Goal: Find specific page/section: Find specific page/section

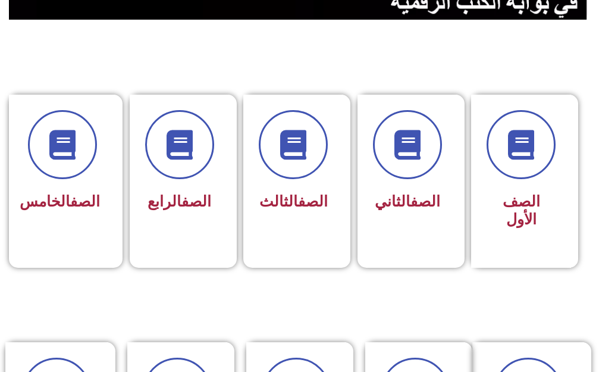
scroll to position [297, 0]
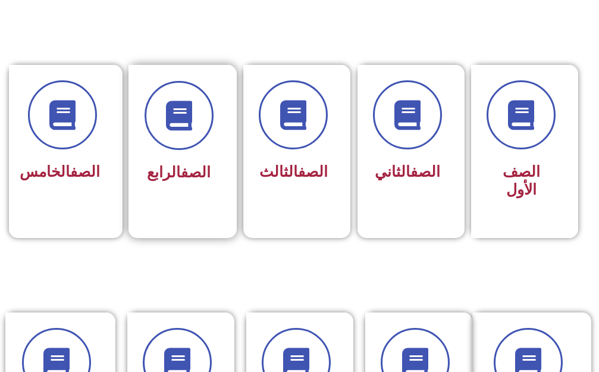
click at [205, 145] on div at bounding box center [178, 115] width 69 height 69
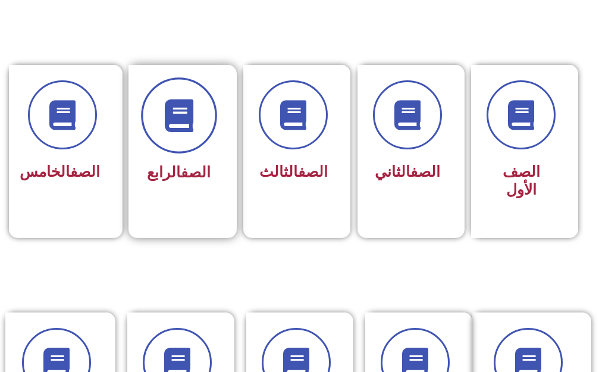
click at [197, 137] on span at bounding box center [179, 115] width 76 height 76
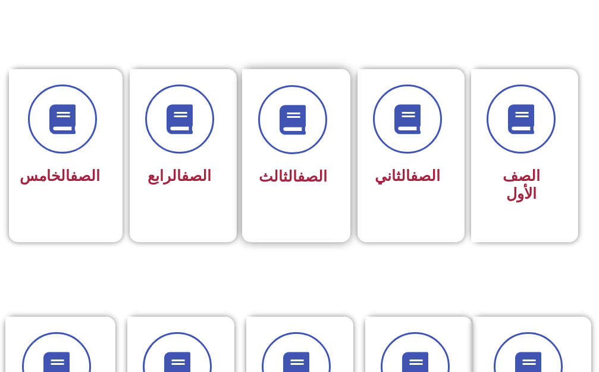
scroll to position [297, 0]
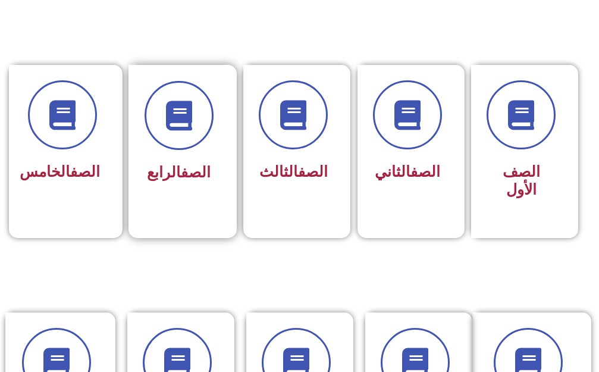
click at [183, 152] on div "الصف الرابع" at bounding box center [178, 134] width 69 height 106
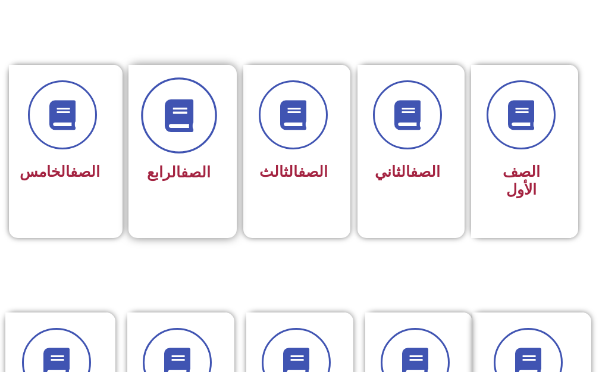
click at [177, 140] on span at bounding box center [179, 115] width 76 height 76
click at [171, 89] on span at bounding box center [179, 115] width 76 height 76
click at [183, 102] on icon at bounding box center [178, 115] width 33 height 33
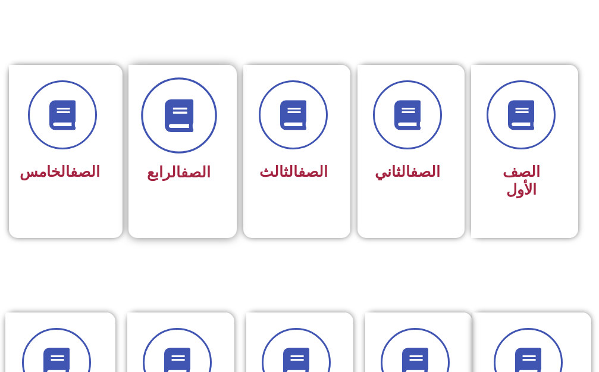
click at [183, 102] on icon at bounding box center [178, 115] width 33 height 33
click at [184, 102] on icon at bounding box center [178, 115] width 33 height 33
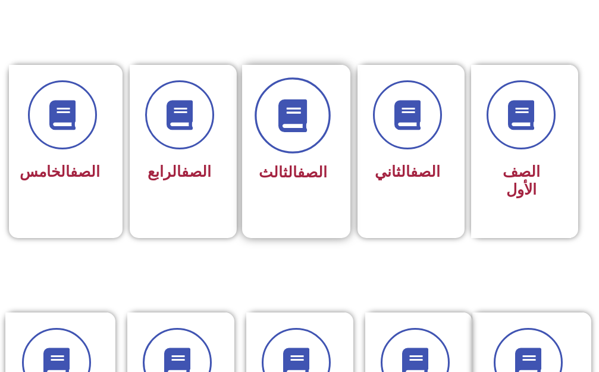
click at [285, 110] on icon at bounding box center [292, 115] width 33 height 33
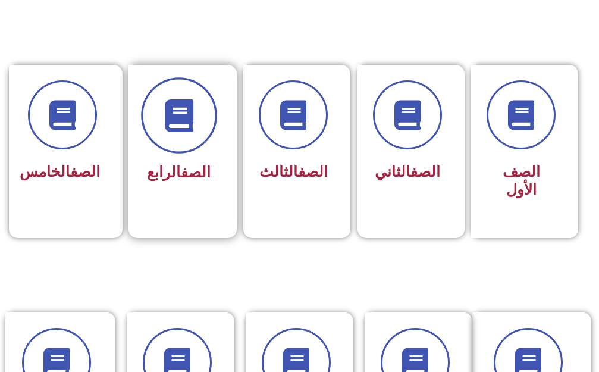
click at [193, 107] on icon at bounding box center [178, 115] width 33 height 33
click at [178, 107] on icon at bounding box center [178, 115] width 33 height 33
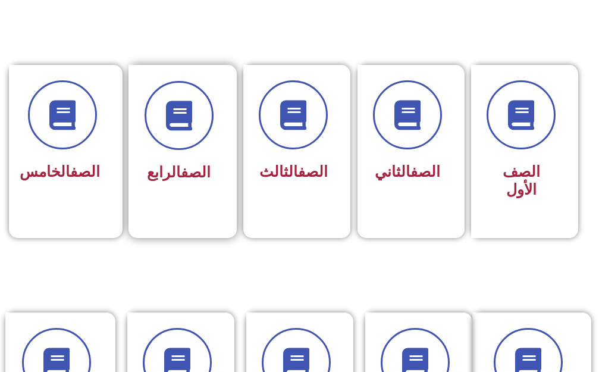
click at [189, 169] on link "الصف" at bounding box center [196, 171] width 30 height 17
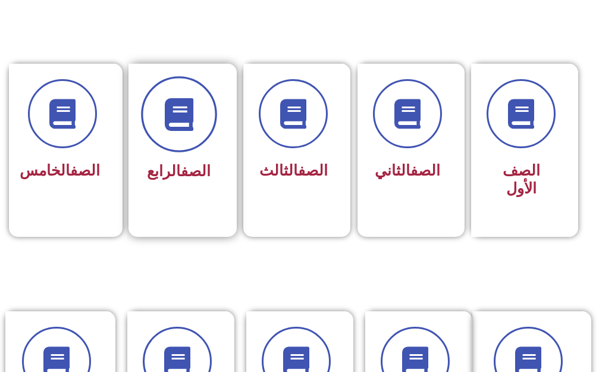
scroll to position [297, 0]
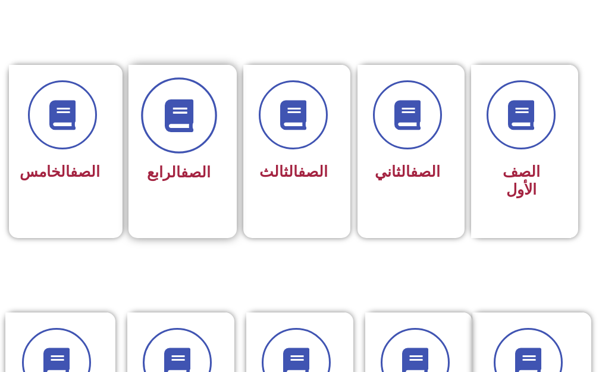
click at [168, 120] on icon at bounding box center [178, 115] width 33 height 33
click at [169, 120] on icon at bounding box center [178, 115] width 33 height 33
click at [184, 153] on span at bounding box center [179, 115] width 76 height 76
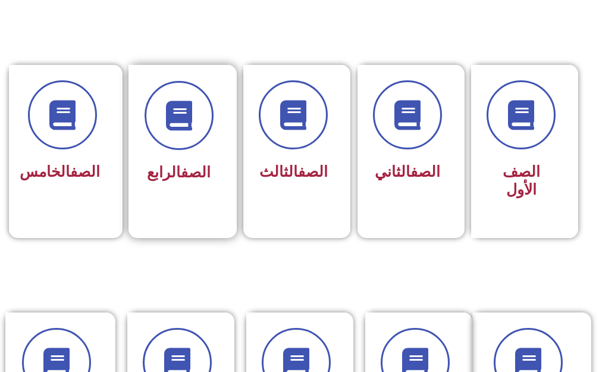
click at [185, 153] on div "الصف الرابع" at bounding box center [178, 134] width 69 height 106
click at [181, 176] on link "الصف" at bounding box center [196, 171] width 30 height 17
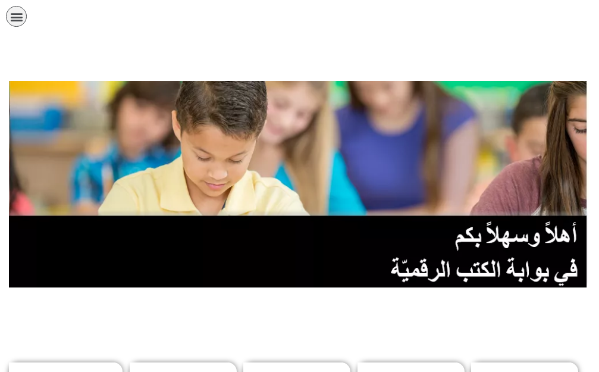
scroll to position [297, 0]
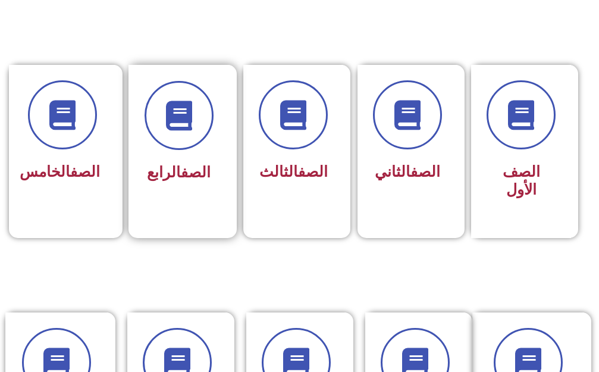
click at [218, 150] on div "الصف الرابع" at bounding box center [178, 143] width 101 height 156
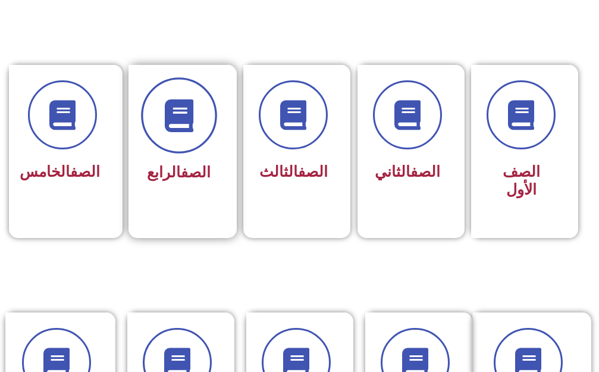
click at [185, 126] on icon at bounding box center [178, 115] width 33 height 33
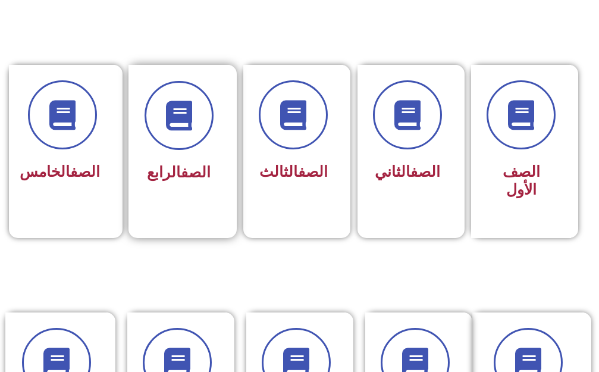
click at [205, 180] on link "الصف" at bounding box center [196, 171] width 30 height 17
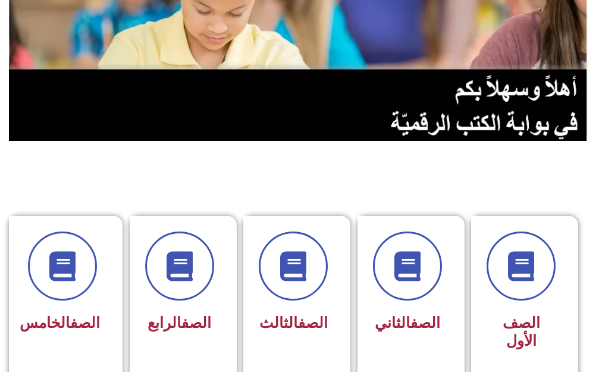
scroll to position [178, 0]
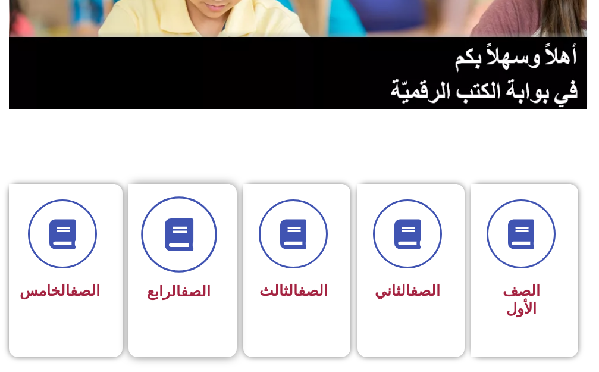
click at [184, 241] on icon at bounding box center [178, 234] width 33 height 33
click at [184, 240] on icon at bounding box center [178, 234] width 33 height 33
click at [173, 256] on span at bounding box center [179, 234] width 76 height 76
click at [171, 254] on span at bounding box center [179, 234] width 76 height 76
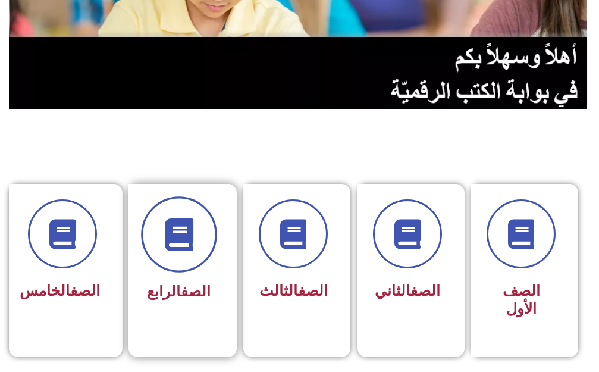
click at [172, 252] on span at bounding box center [179, 234] width 76 height 76
click at [199, 229] on span at bounding box center [179, 234] width 76 height 76
click at [198, 231] on span at bounding box center [179, 234] width 76 height 76
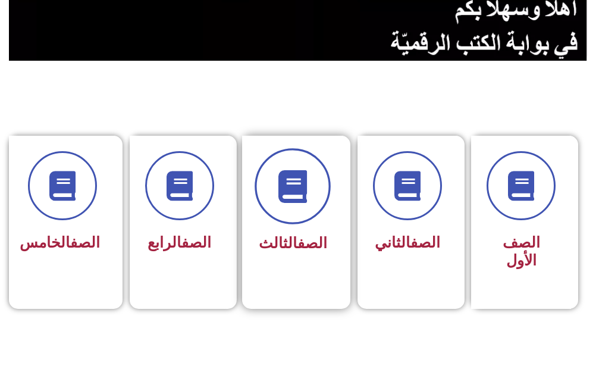
scroll to position [238, 0]
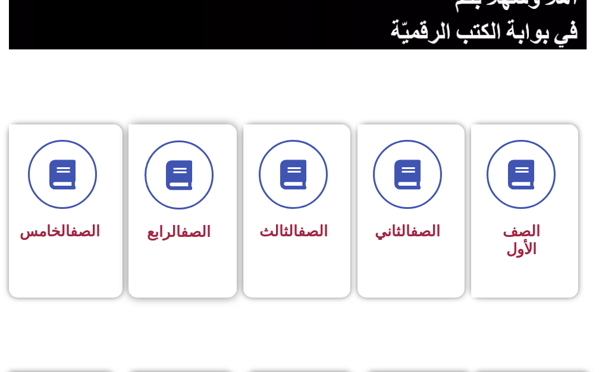
click at [161, 207] on div at bounding box center [178, 174] width 69 height 69
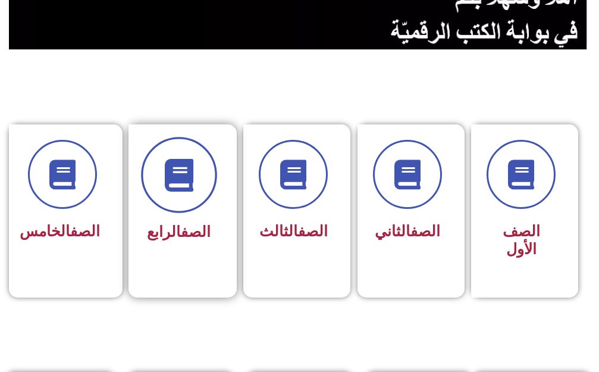
click at [178, 197] on span at bounding box center [179, 175] width 76 height 76
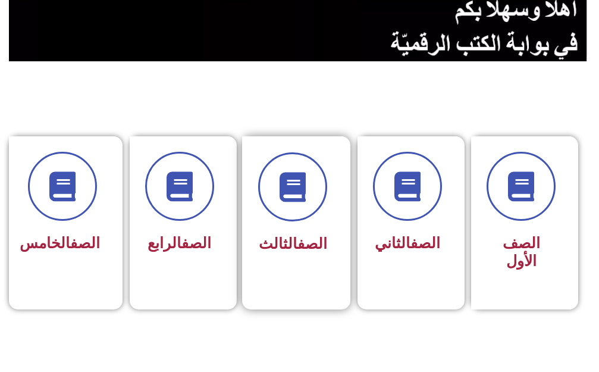
scroll to position [238, 0]
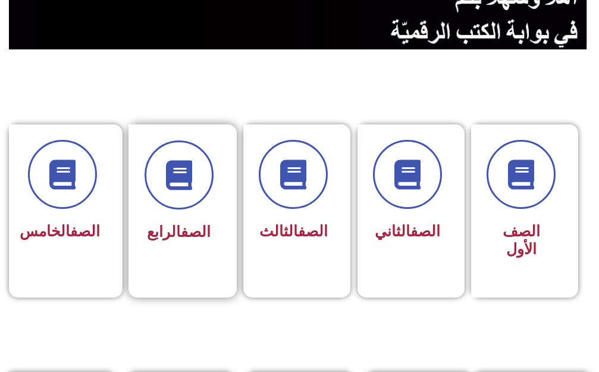
click at [199, 212] on div "الصف الرابع" at bounding box center [178, 193] width 69 height 106
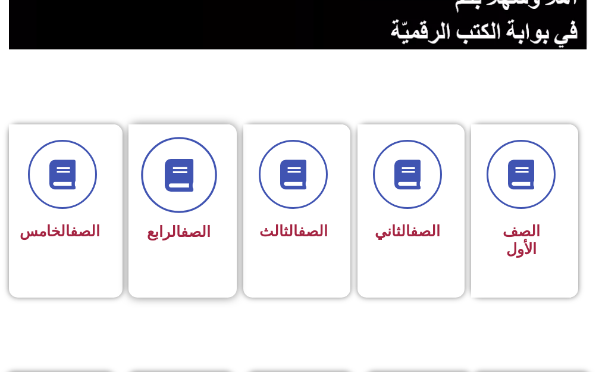
click at [190, 194] on span at bounding box center [179, 175] width 76 height 76
